Goal: Task Accomplishment & Management: Manage account settings

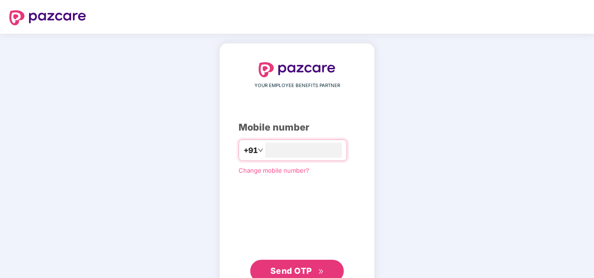
type input "**********"
click at [308, 266] on span "Send OTP" at bounding box center [291, 271] width 42 height 10
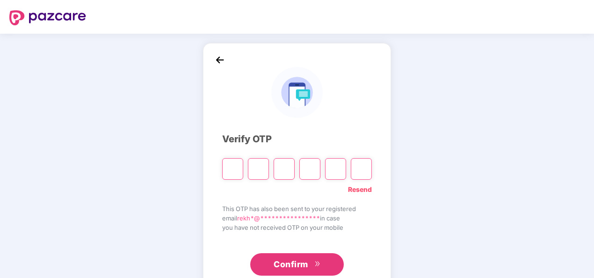
type input "*"
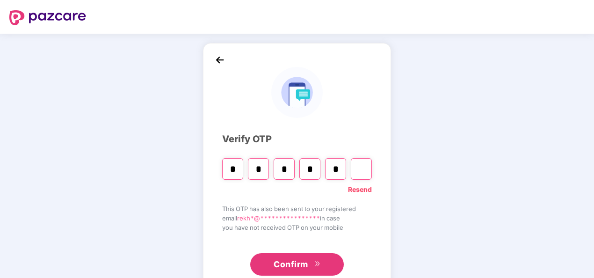
type input "*"
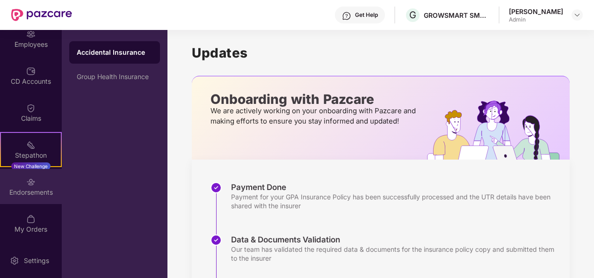
scroll to position [47, 0]
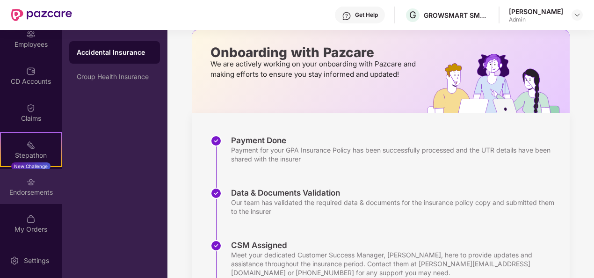
click at [42, 186] on div "Endorsements" at bounding box center [31, 186] width 62 height 35
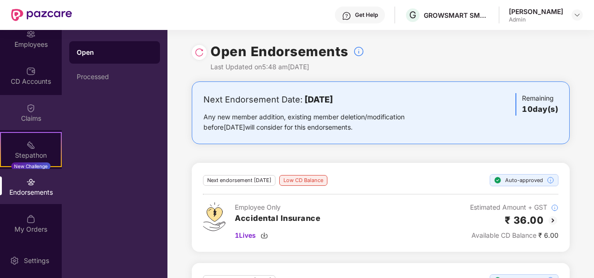
click at [35, 116] on div "Claims" at bounding box center [31, 118] width 62 height 9
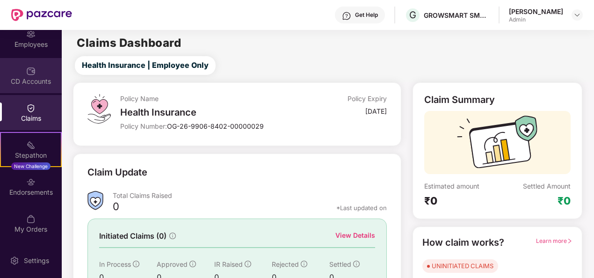
click at [23, 84] on div "CD Accounts" at bounding box center [31, 81] width 62 height 9
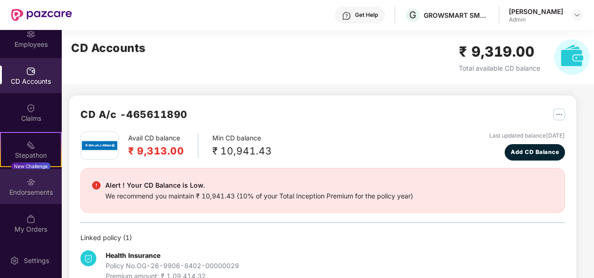
click at [23, 187] on div "Endorsements" at bounding box center [31, 191] width 62 height 9
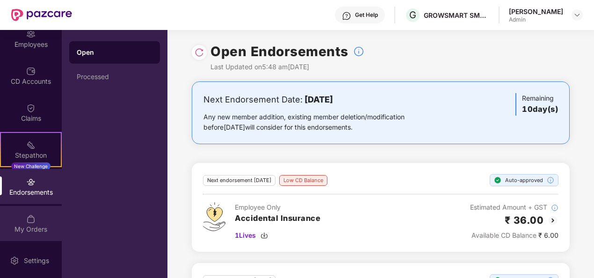
click at [30, 230] on div "My Orders" at bounding box center [31, 228] width 62 height 9
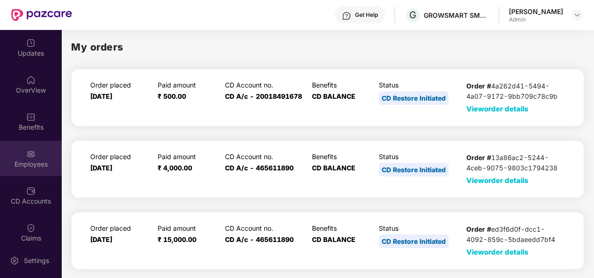
click at [31, 158] on div "Employees" at bounding box center [31, 158] width 62 height 35
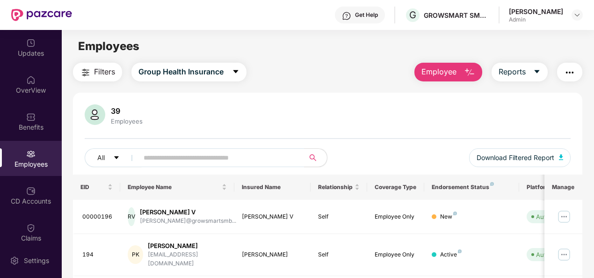
click at [474, 72] on img "button" at bounding box center [469, 72] width 11 height 11
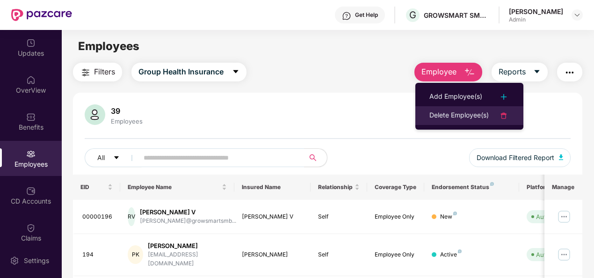
click at [475, 115] on div "Delete Employee(s)" at bounding box center [458, 115] width 59 height 11
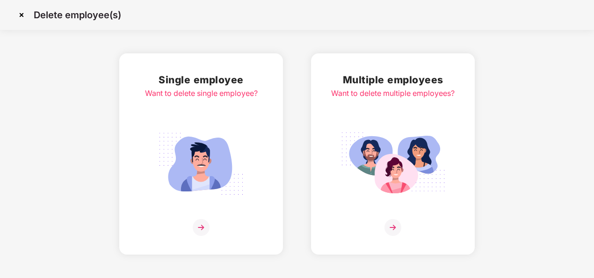
click at [196, 227] on img at bounding box center [201, 227] width 17 height 17
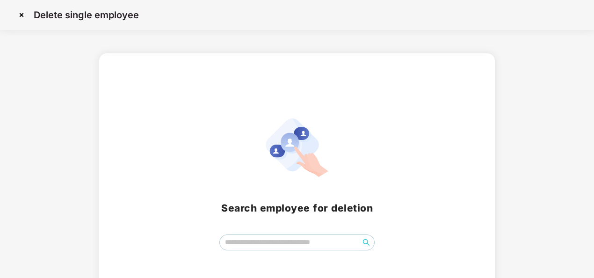
scroll to position [37, 0]
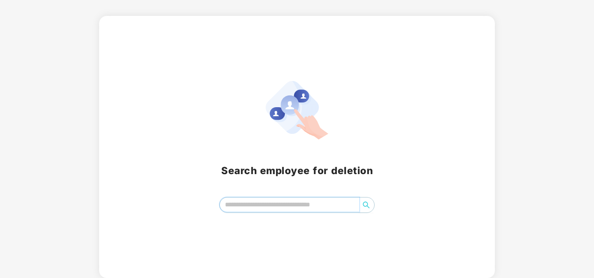
drag, startPoint x: 249, startPoint y: 207, endPoint x: 317, endPoint y: 205, distance: 67.8
click at [249, 207] on input "search" at bounding box center [290, 204] width 140 height 14
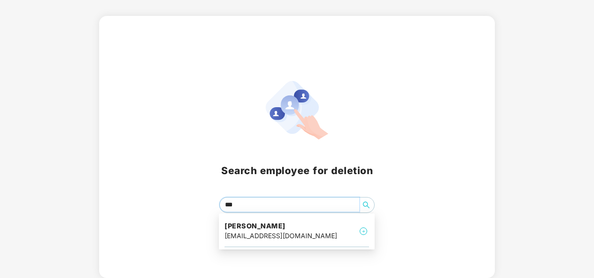
type input "****"
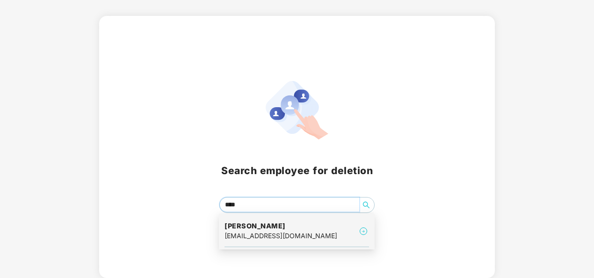
click at [291, 238] on div "[EMAIL_ADDRESS][DOMAIN_NAME]" at bounding box center [280, 235] width 113 height 10
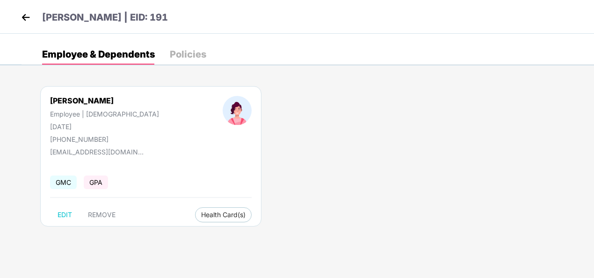
click at [193, 51] on div "Policies" at bounding box center [188, 54] width 36 height 9
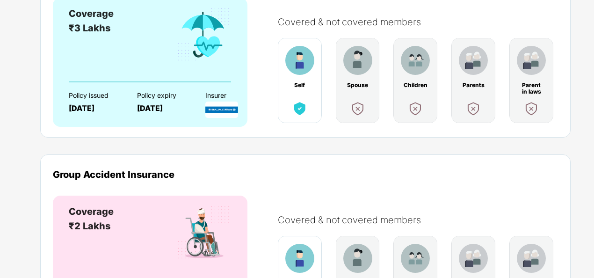
scroll to position [146, 0]
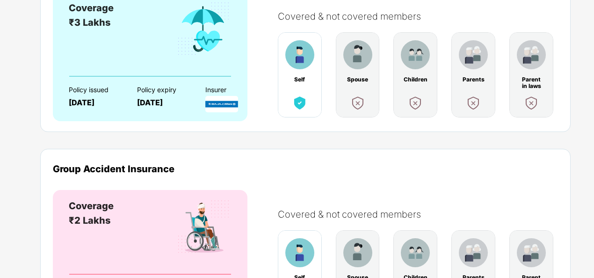
click at [297, 101] on img at bounding box center [299, 102] width 17 height 17
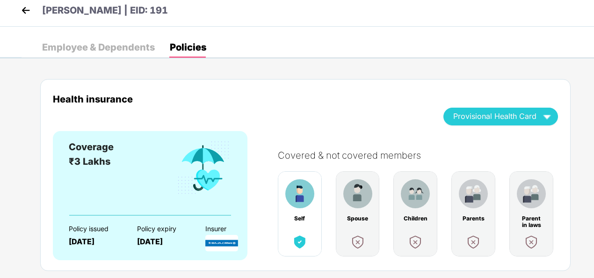
scroll to position [6, 0]
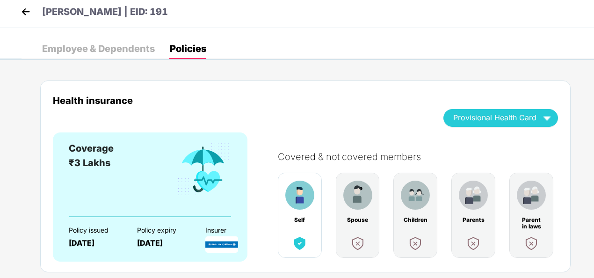
drag, startPoint x: 87, startPoint y: 47, endPoint x: 96, endPoint y: 47, distance: 8.9
click at [88, 48] on div "Employee & Dependents" at bounding box center [98, 48] width 113 height 9
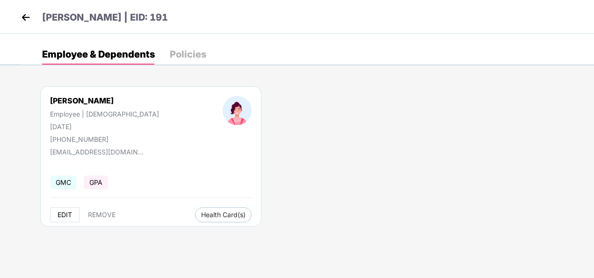
click at [68, 216] on span "EDIT" at bounding box center [64, 214] width 14 height 7
select select "******"
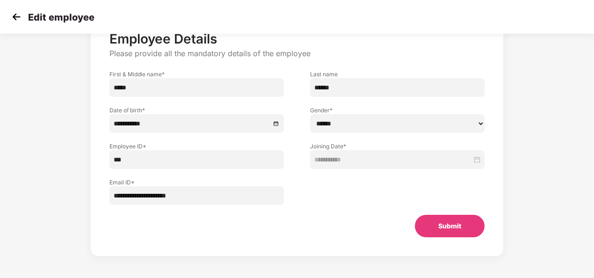
scroll to position [63, 0]
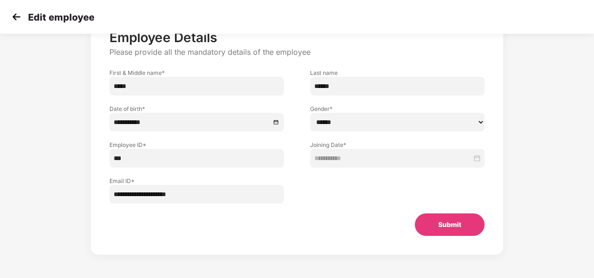
click at [18, 16] on img at bounding box center [16, 17] width 14 height 14
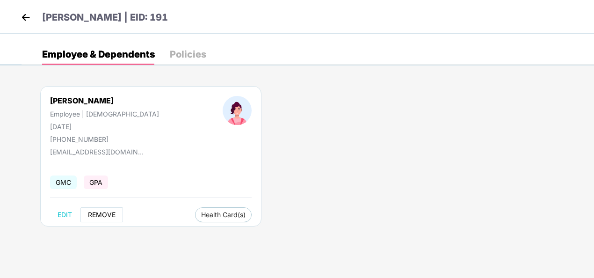
click at [106, 215] on span "REMOVE" at bounding box center [102, 214] width 28 height 7
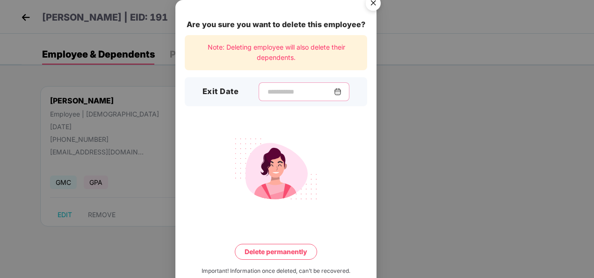
click at [267, 89] on input at bounding box center [299, 92] width 67 height 10
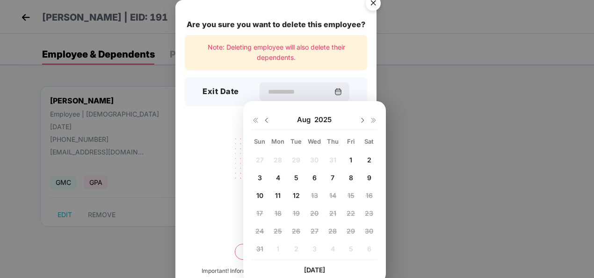
click at [277, 194] on span "11" at bounding box center [278, 195] width 6 height 8
type input "**********"
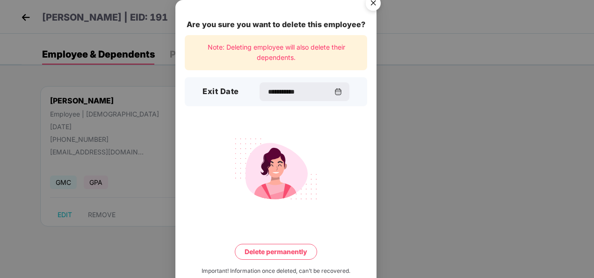
click at [277, 253] on button "Delete permanently" at bounding box center [276, 252] width 82 height 16
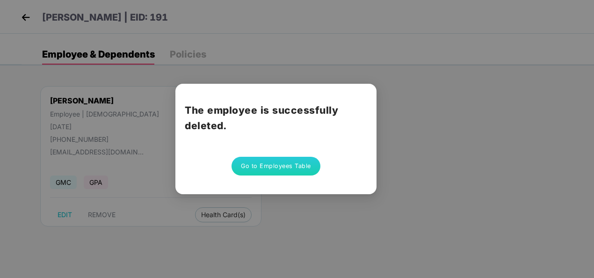
click at [267, 165] on button "Go to Employees Table" at bounding box center [275, 166] width 89 height 19
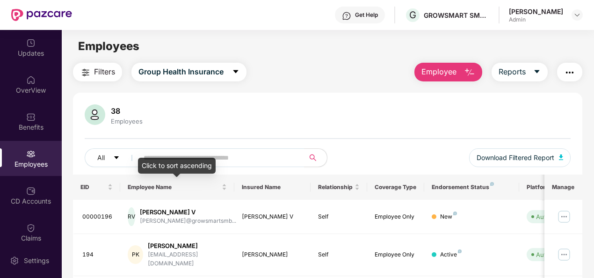
click at [198, 158] on div "Click to sort ascending" at bounding box center [177, 166] width 78 height 16
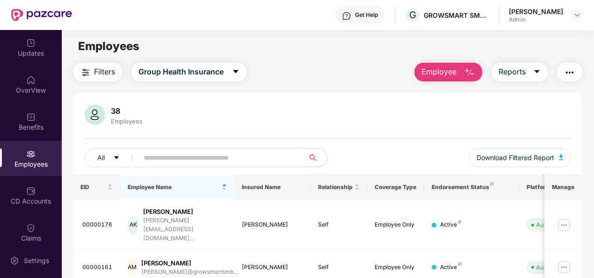
click at [257, 160] on input "text" at bounding box center [218, 158] width 148 height 14
type input "*****"
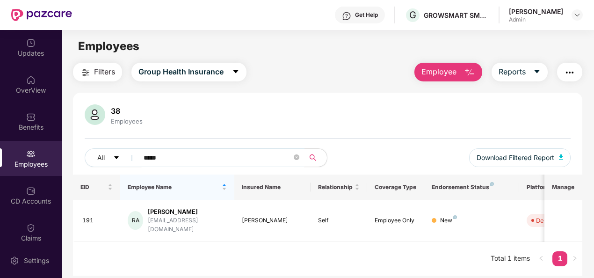
scroll to position [30, 0]
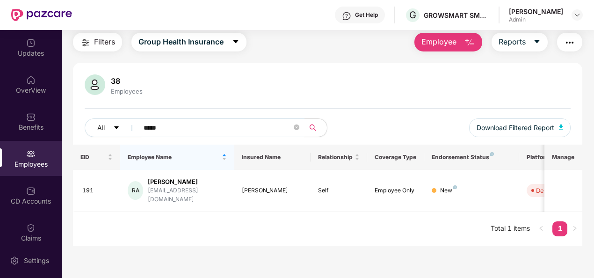
click at [467, 45] on img "button" at bounding box center [469, 42] width 11 height 11
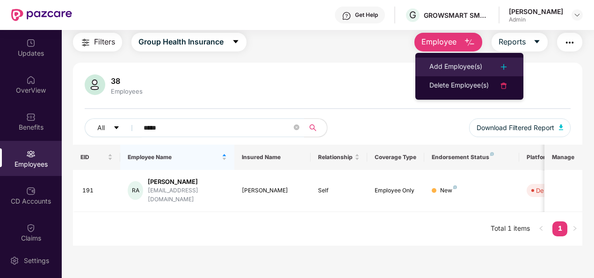
click at [471, 60] on li "Add Employee(s)" at bounding box center [469, 66] width 108 height 19
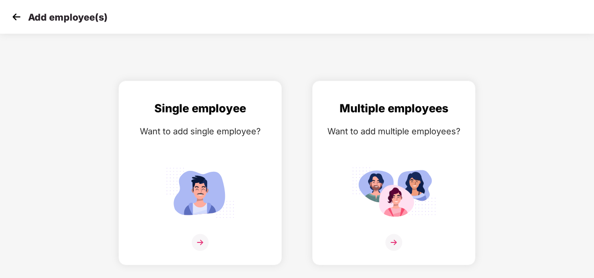
click at [11, 16] on img at bounding box center [16, 17] width 14 height 14
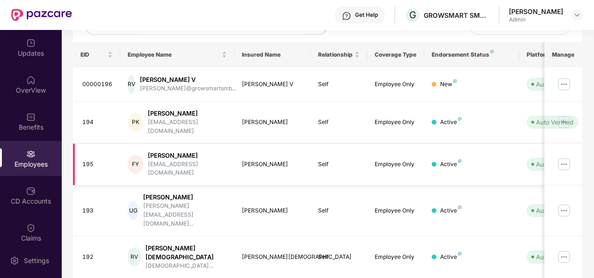
scroll to position [140, 0]
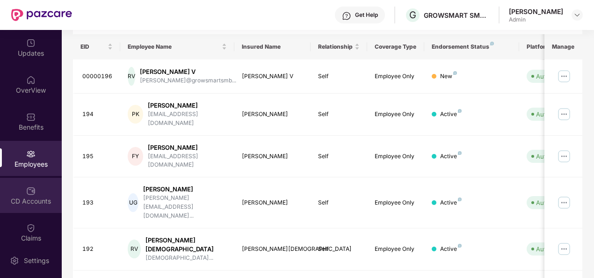
click at [22, 194] on div "CD Accounts" at bounding box center [31, 195] width 62 height 35
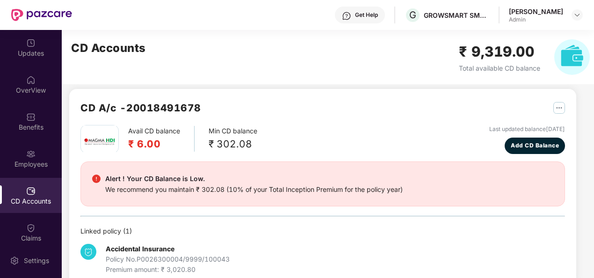
scroll to position [232, 0]
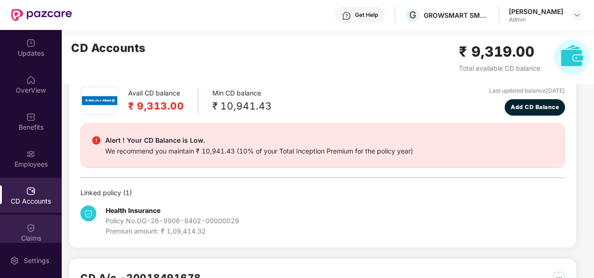
click at [36, 235] on div "Claims" at bounding box center [31, 237] width 62 height 9
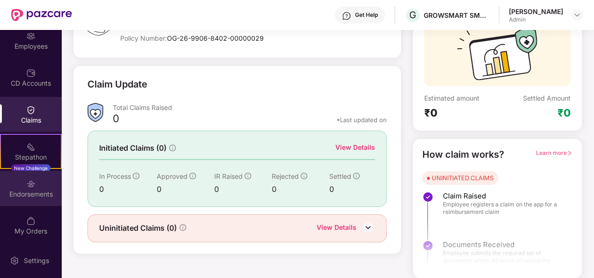
scroll to position [120, 0]
click at [30, 188] on div "Endorsements" at bounding box center [31, 191] width 62 height 9
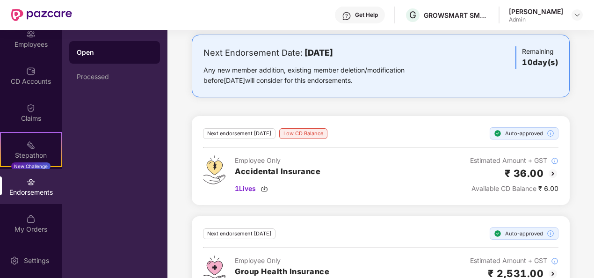
scroll to position [83, 0]
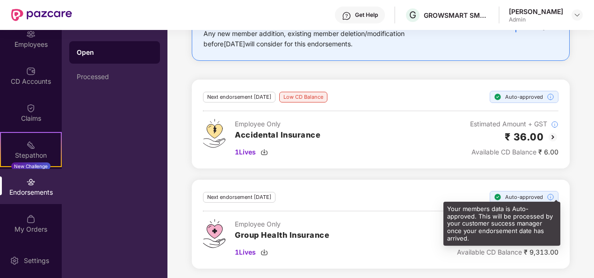
click at [549, 194] on img at bounding box center [549, 196] width 7 height 7
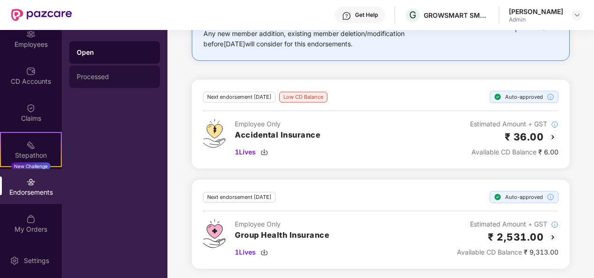
click at [86, 80] on div "Processed" at bounding box center [115, 76] width 76 height 7
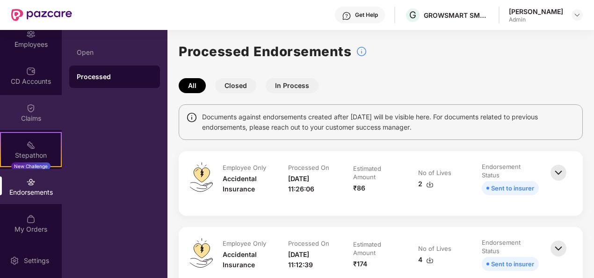
click at [35, 115] on div "Claims" at bounding box center [31, 118] width 62 height 9
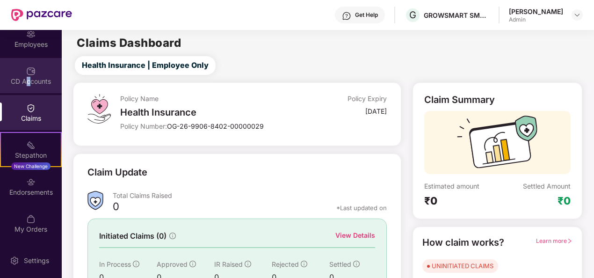
click at [27, 81] on div "CD Accounts" at bounding box center [31, 81] width 62 height 9
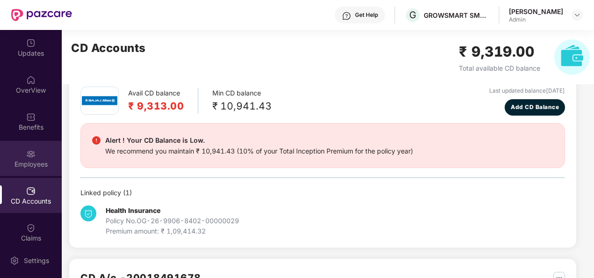
click at [21, 163] on div "Employees" at bounding box center [31, 163] width 62 height 9
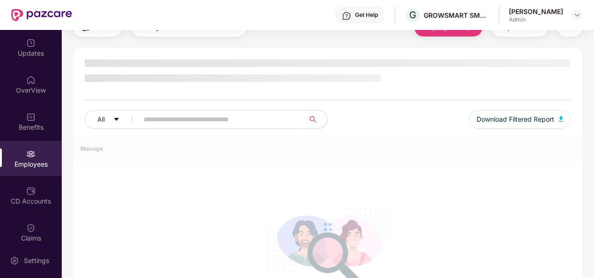
scroll to position [45, 0]
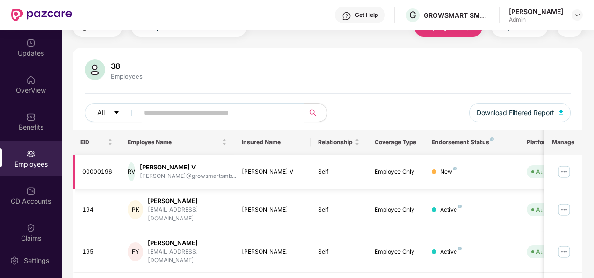
click at [561, 170] on img at bounding box center [563, 171] width 15 height 15
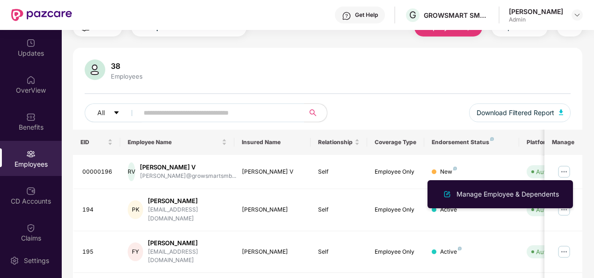
click at [356, 69] on div "38 Employees" at bounding box center [328, 70] width 486 height 22
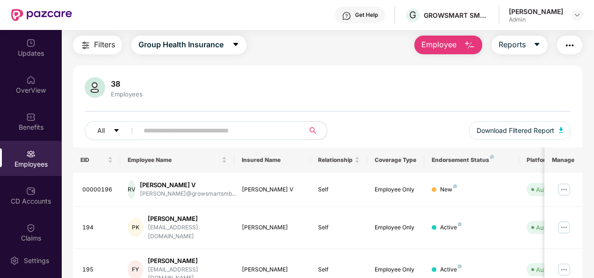
scroll to position [0, 0]
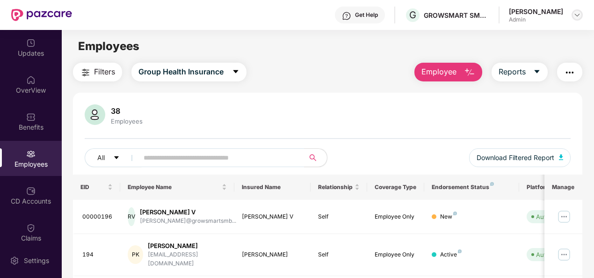
click at [578, 16] on img at bounding box center [576, 14] width 7 height 7
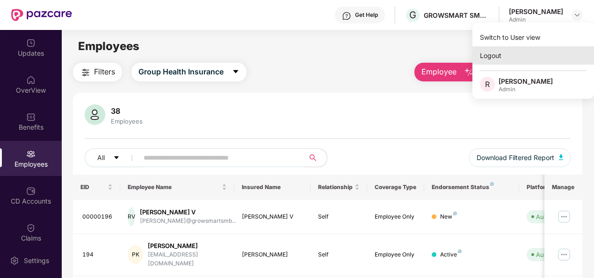
click at [488, 53] on div "Logout" at bounding box center [533, 55] width 122 height 18
